Goal: Check status

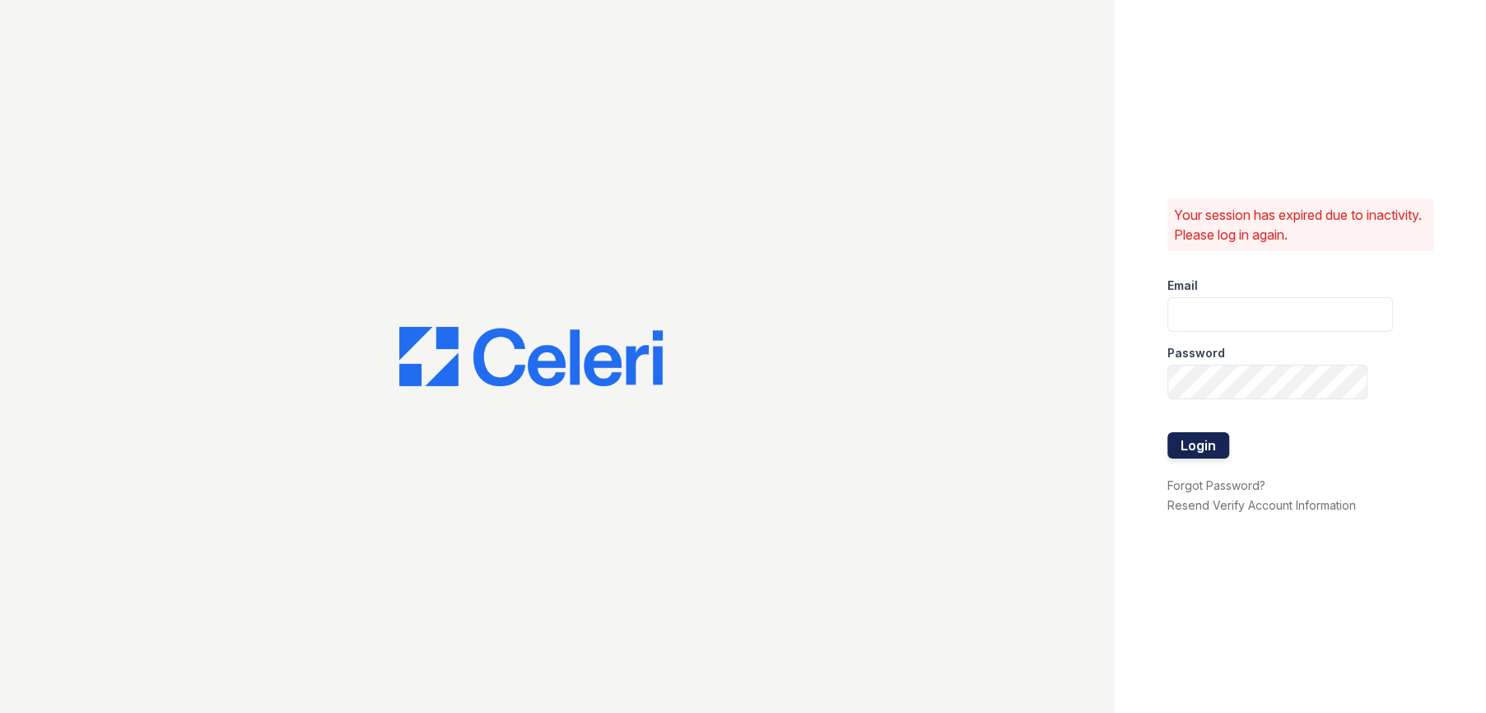
type input "[EMAIL_ADDRESS][DOMAIN_NAME]"
click at [1212, 440] on button "Login" at bounding box center [1198, 445] width 62 height 26
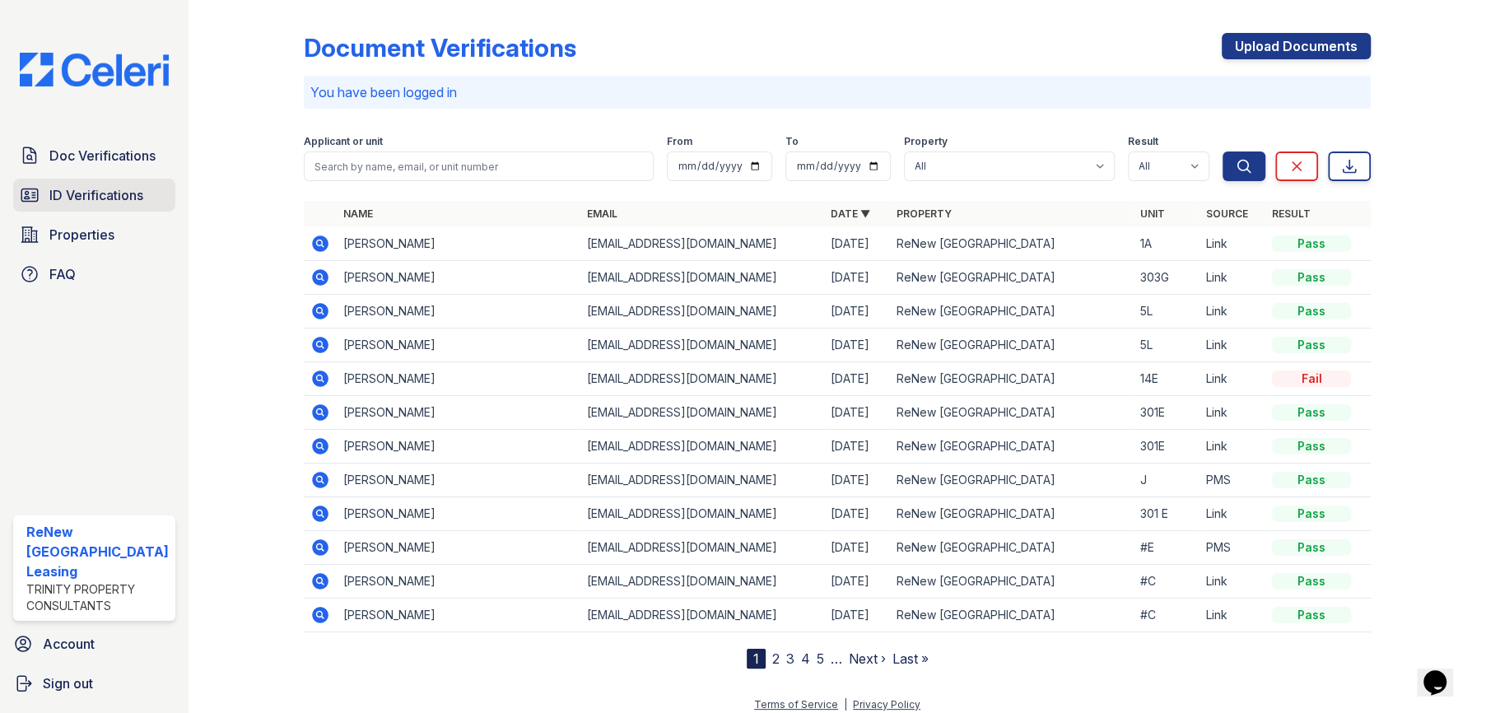
click at [101, 198] on span "ID Verifications" at bounding box center [96, 195] width 94 height 20
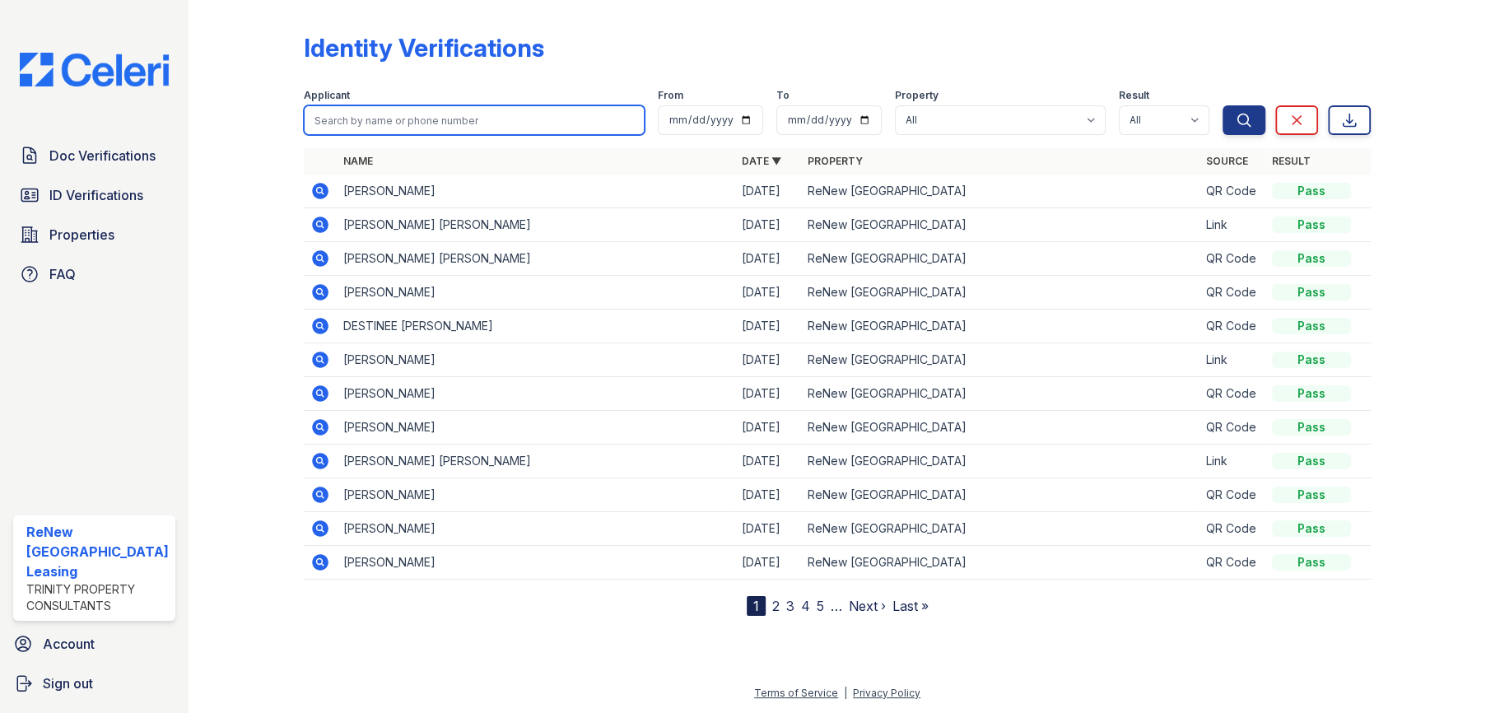
click at [470, 124] on input "search" at bounding box center [474, 120] width 341 height 30
type input "kim"
click at [1223, 105] on button "Search" at bounding box center [1244, 120] width 43 height 30
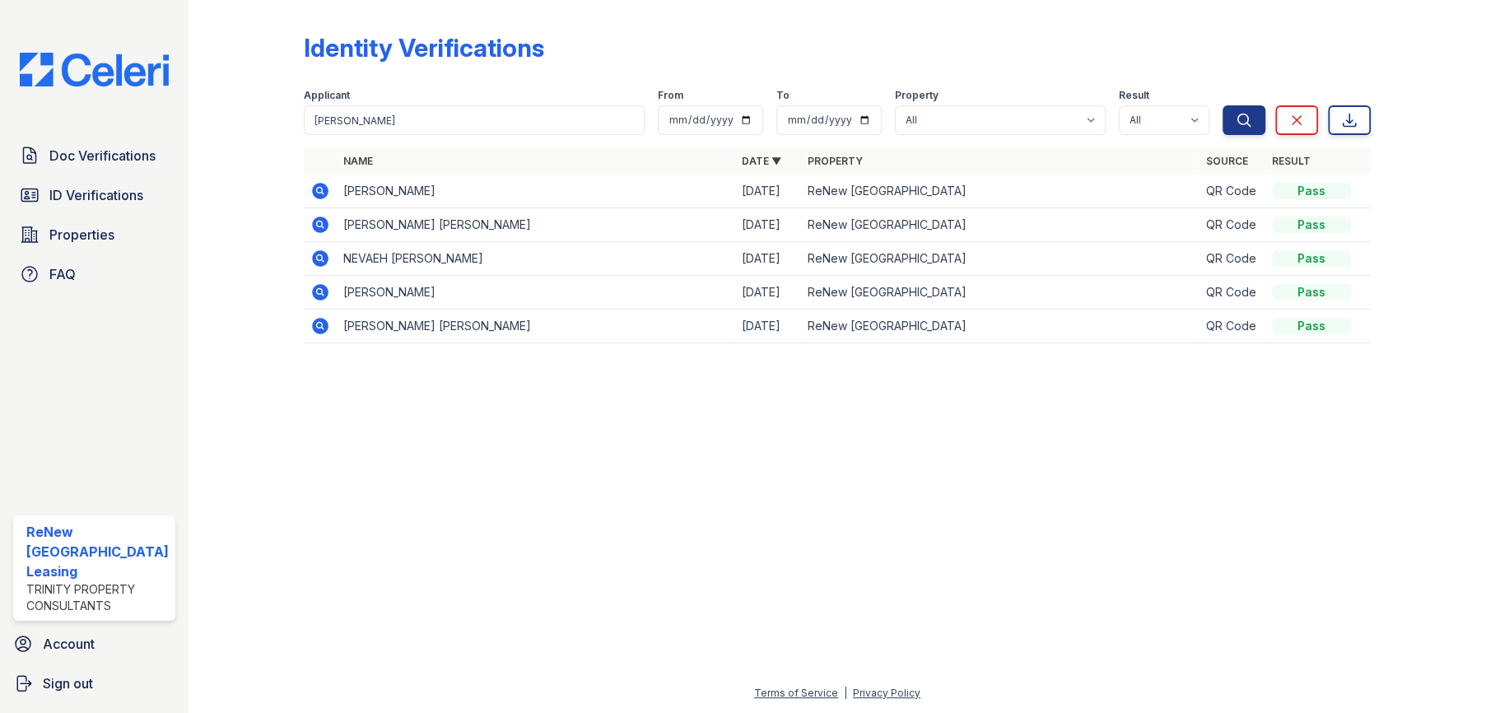
click at [312, 223] on icon at bounding box center [320, 225] width 16 height 16
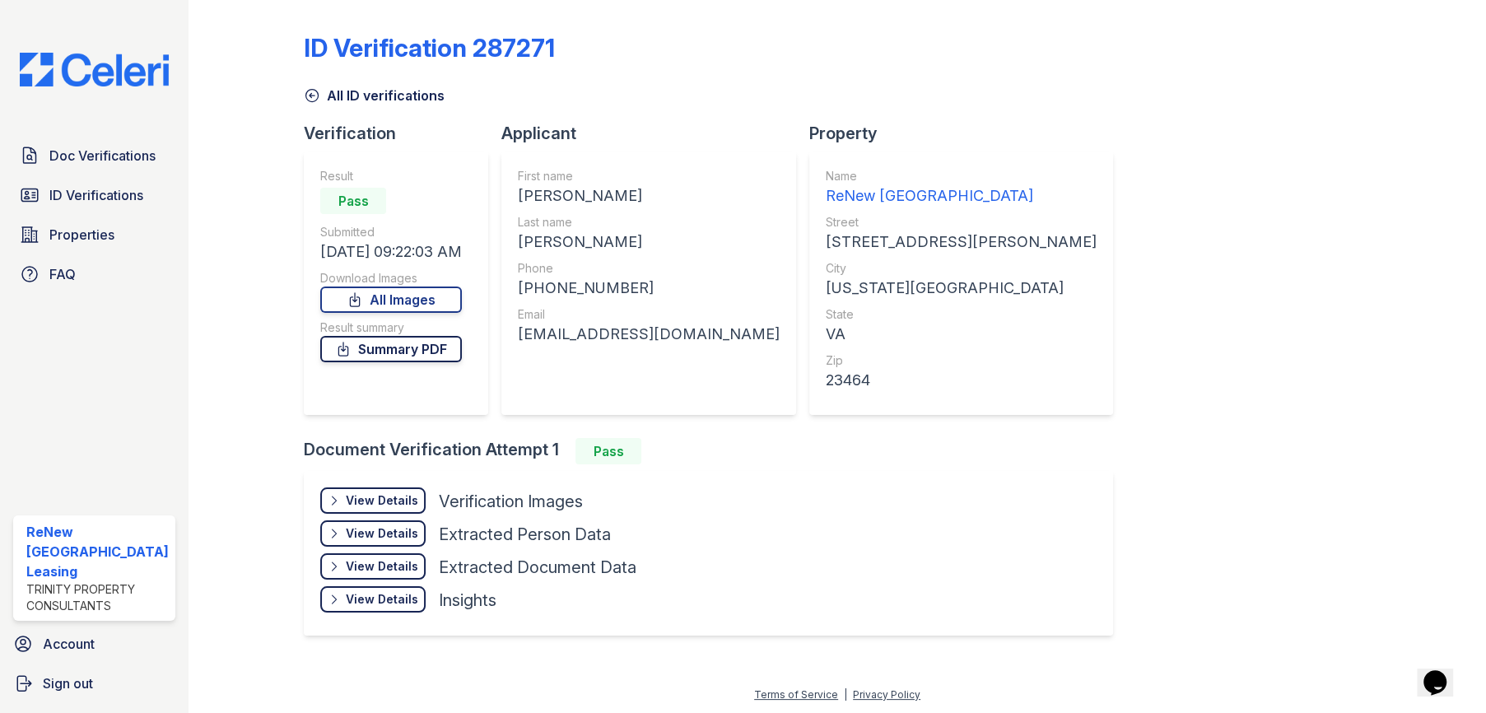
click at [370, 347] on link "Summary PDF" at bounding box center [391, 349] width 142 height 26
